Goal: Manage account settings

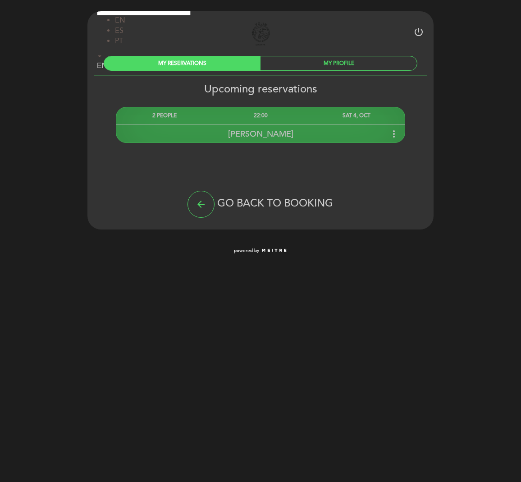
click at [258, 131] on span "[PERSON_NAME]" at bounding box center [260, 134] width 65 height 10
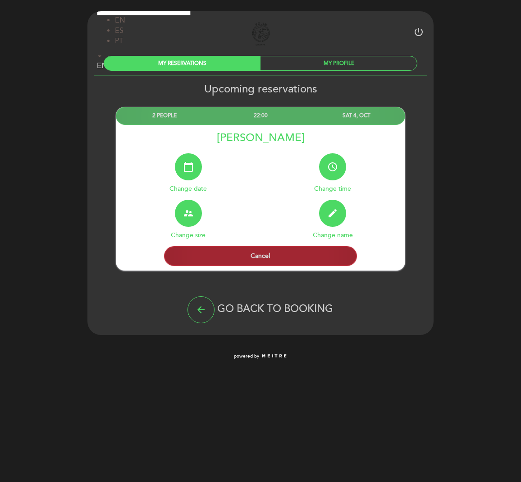
click at [267, 255] on button "Cancel" at bounding box center [260, 256] width 193 height 20
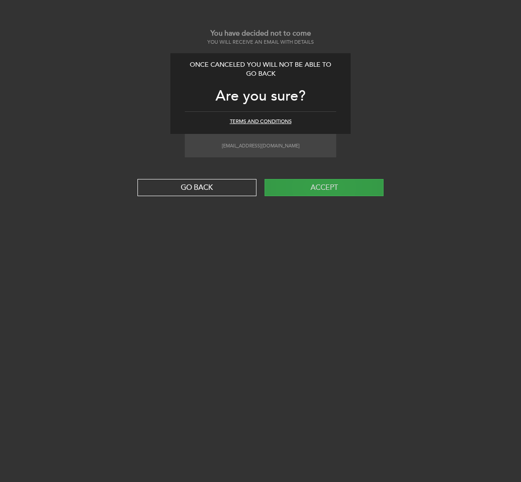
click at [324, 187] on button "Accept" at bounding box center [324, 187] width 119 height 17
